Goal: Information Seeking & Learning: Learn about a topic

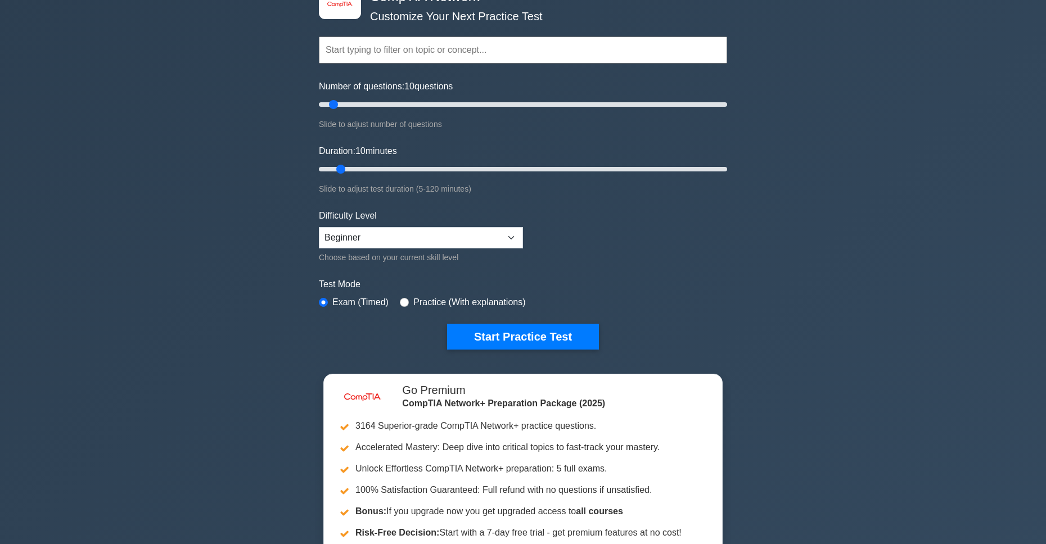
scroll to position [225, 0]
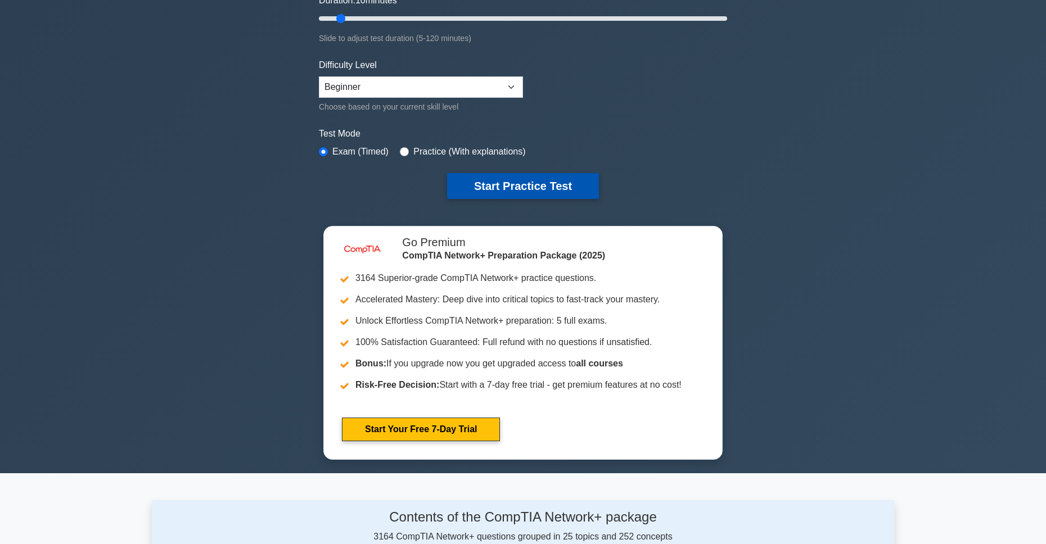
click at [533, 187] on button "Start Practice Test" at bounding box center [523, 186] width 152 height 26
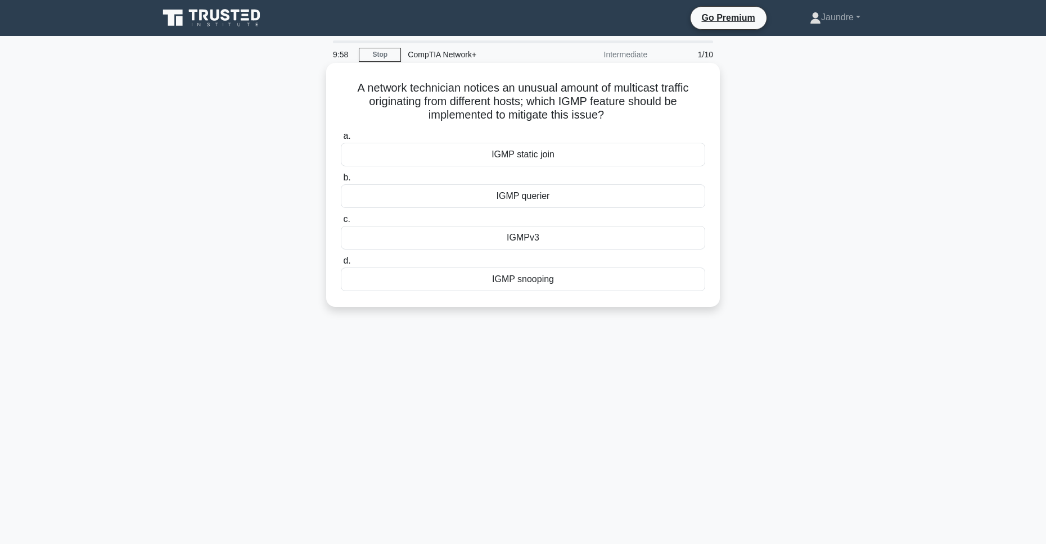
click at [558, 155] on div "IGMP static join" at bounding box center [523, 155] width 364 height 24
click at [341, 140] on input "a. IGMP static join" at bounding box center [341, 136] width 0 height 7
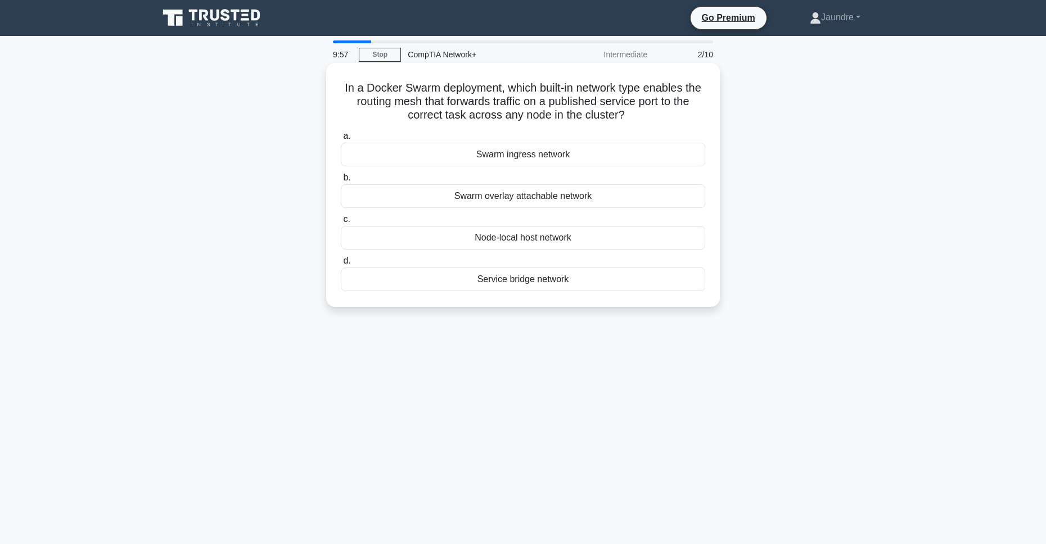
click at [527, 151] on div "Swarm ingress network" at bounding box center [523, 155] width 364 height 24
click at [341, 140] on input "a. Swarm ingress network" at bounding box center [341, 136] width 0 height 7
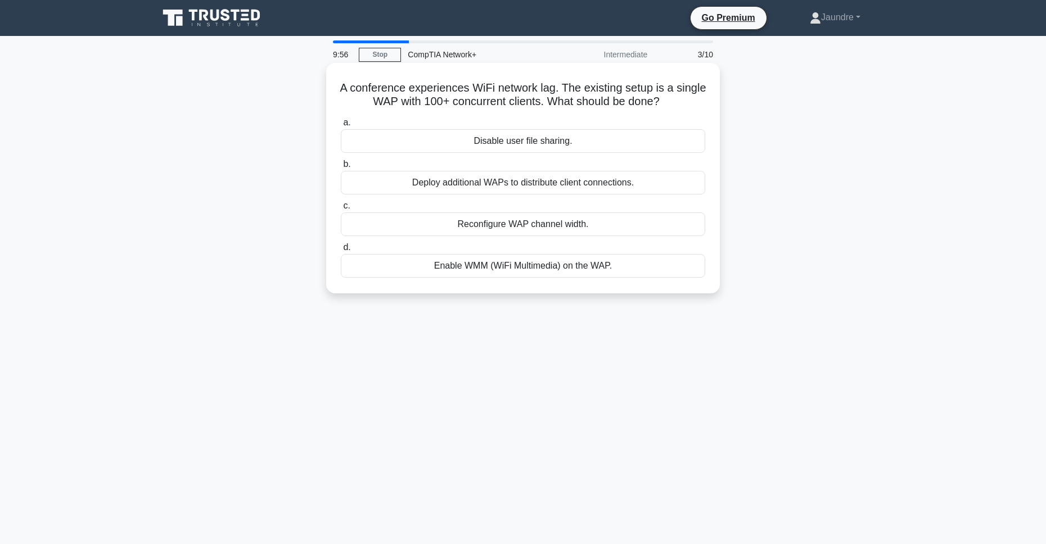
click at [523, 139] on div "Disable user file sharing." at bounding box center [523, 141] width 364 height 24
click at [341, 127] on input "a. Disable user file sharing." at bounding box center [341, 122] width 0 height 7
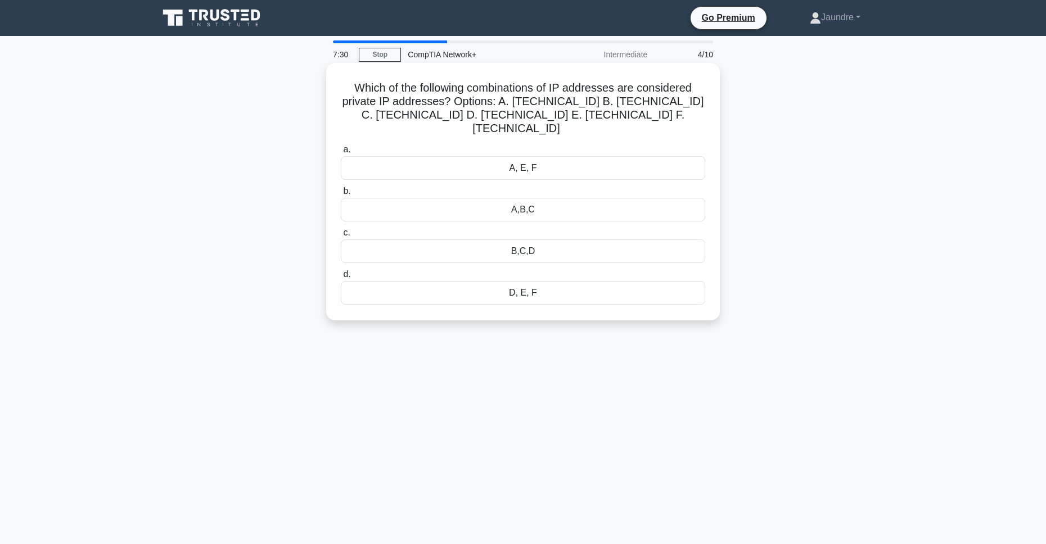
click at [557, 156] on div "A, E, F" at bounding box center [523, 168] width 364 height 24
click at [341, 154] on input "a. A, E, F" at bounding box center [341, 149] width 0 height 7
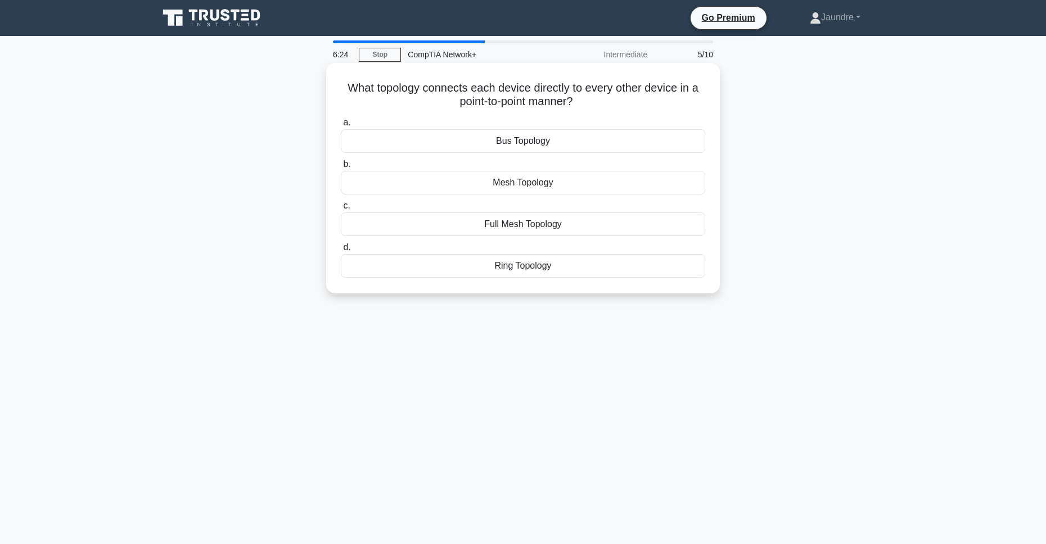
click at [480, 234] on div "Full Mesh Topology" at bounding box center [523, 225] width 364 height 24
click at [341, 210] on input "c. Full Mesh Topology" at bounding box center [341, 205] width 0 height 7
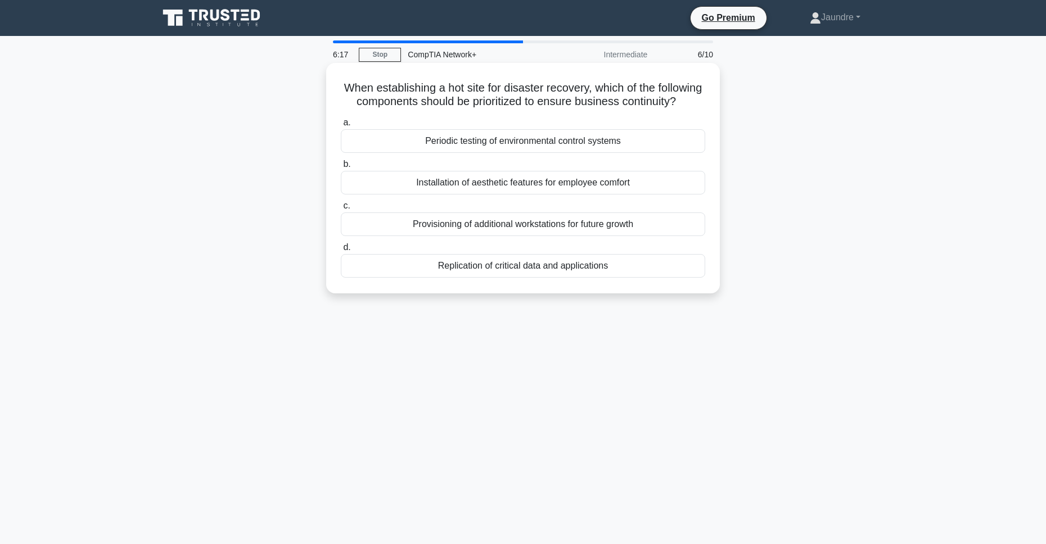
click at [616, 153] on div "Periodic testing of environmental control systems" at bounding box center [523, 141] width 364 height 24
click at [341, 127] on input "a. Periodic testing of environmental control systems" at bounding box center [341, 122] width 0 height 7
